Goal: Check status: Check status

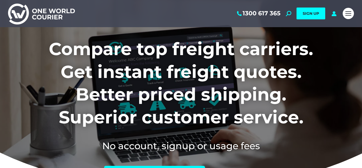
click at [330, 12] on div "1300 617 365 Search: *** SIGN UP Search: ***" at bounding box center [209, 13] width 262 height 27
click at [332, 13] on icon at bounding box center [334, 13] width 7 height 5
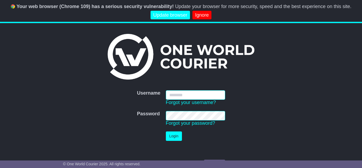
click at [178, 91] on input "Username" at bounding box center [195, 94] width 59 height 9
type input "**********"
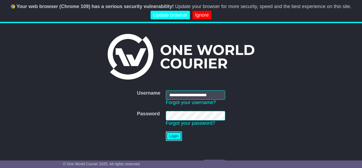
click at [174, 134] on button "Login" at bounding box center [174, 135] width 16 height 9
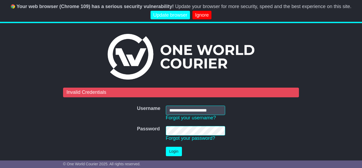
click at [165, 129] on td "Password Forgot your password?" at bounding box center [195, 133] width 65 height 21
click at [172, 151] on button "Login" at bounding box center [174, 151] width 16 height 9
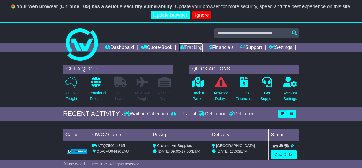
click at [203, 48] on link "Tracking" at bounding box center [191, 47] width 24 height 9
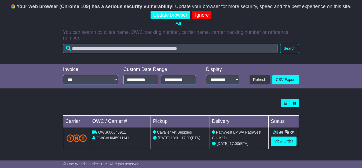
scroll to position [127, 0]
click at [274, 141] on link "View Order" at bounding box center [284, 140] width 26 height 9
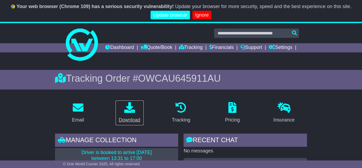
click at [129, 113] on icon at bounding box center [129, 107] width 11 height 11
